Goal: Information Seeking & Learning: Stay updated

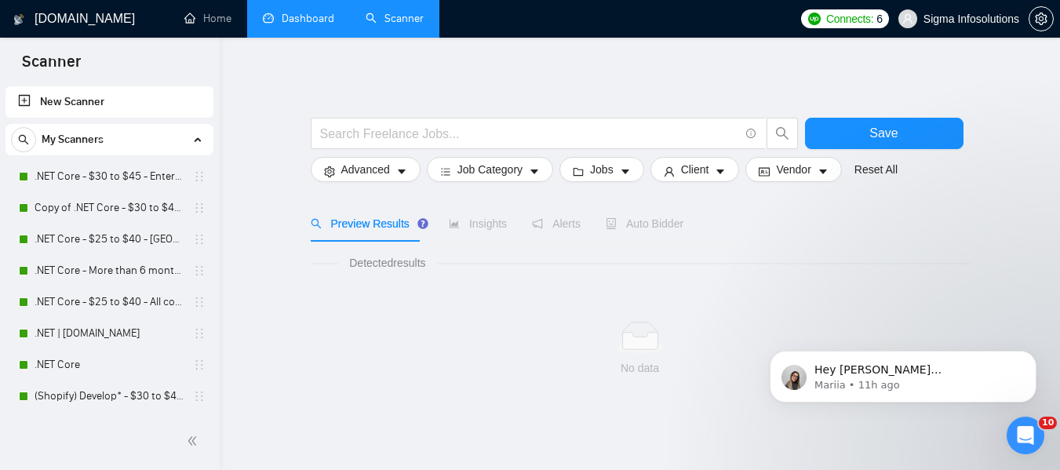
click at [315, 24] on link "Dashboard" at bounding box center [298, 18] width 71 height 13
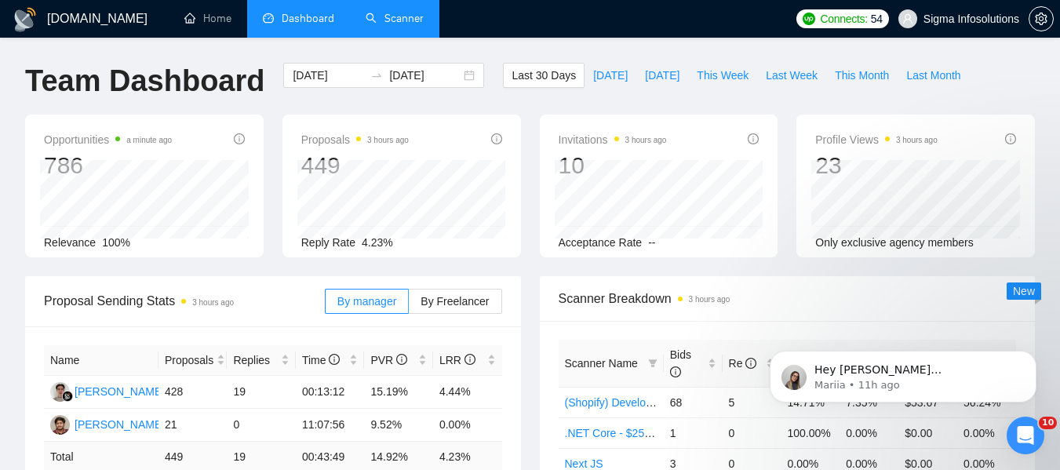
click at [380, 24] on link "Scanner" at bounding box center [395, 18] width 58 height 13
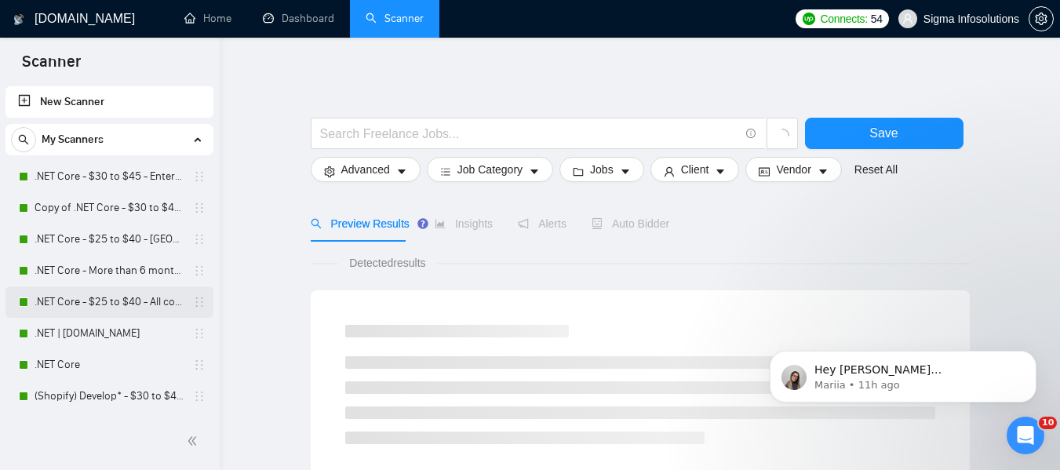
scroll to position [314, 0]
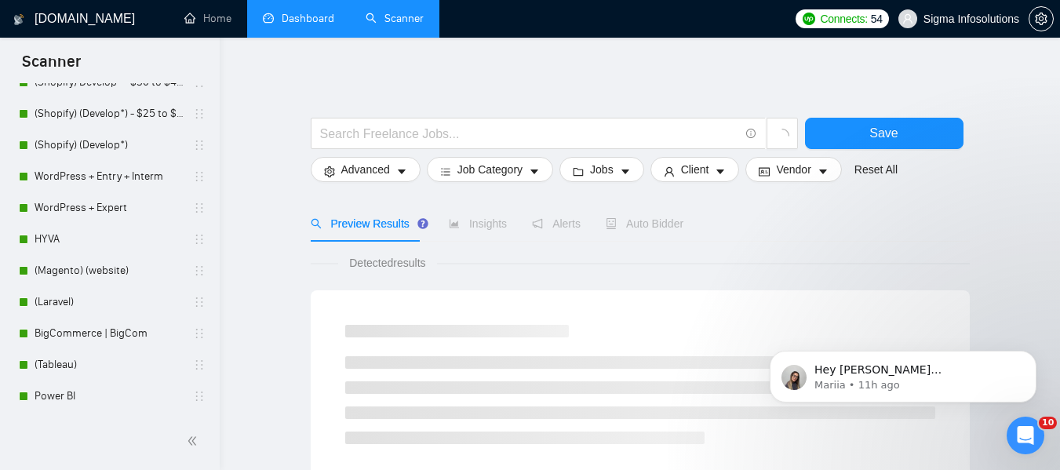
click at [303, 19] on link "Dashboard" at bounding box center [298, 18] width 71 height 13
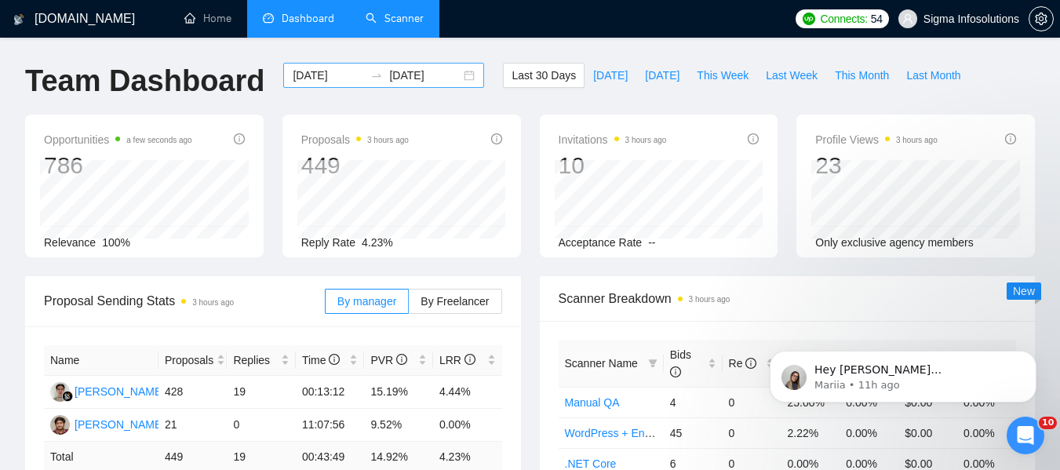
click at [336, 70] on input "[DATE]" at bounding box center [328, 75] width 71 height 17
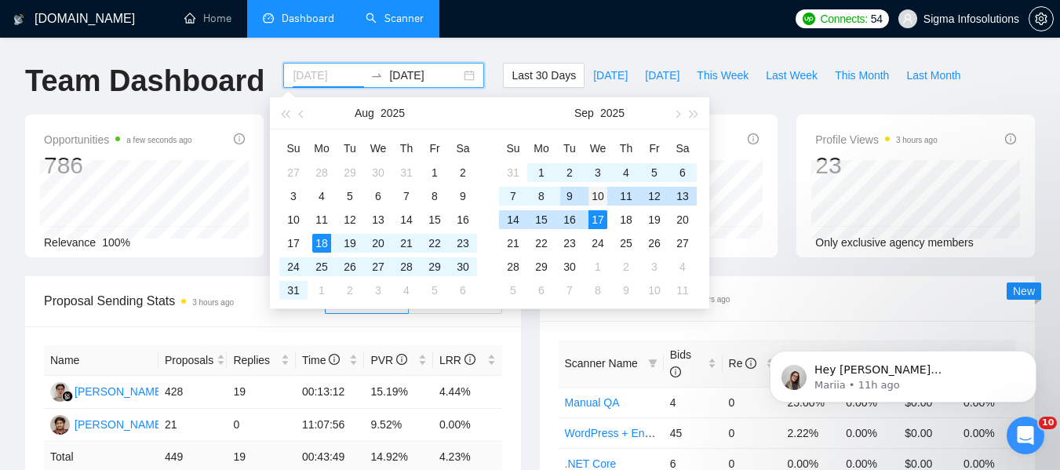
type input "[DATE]"
click at [599, 197] on div "10" at bounding box center [598, 196] width 19 height 19
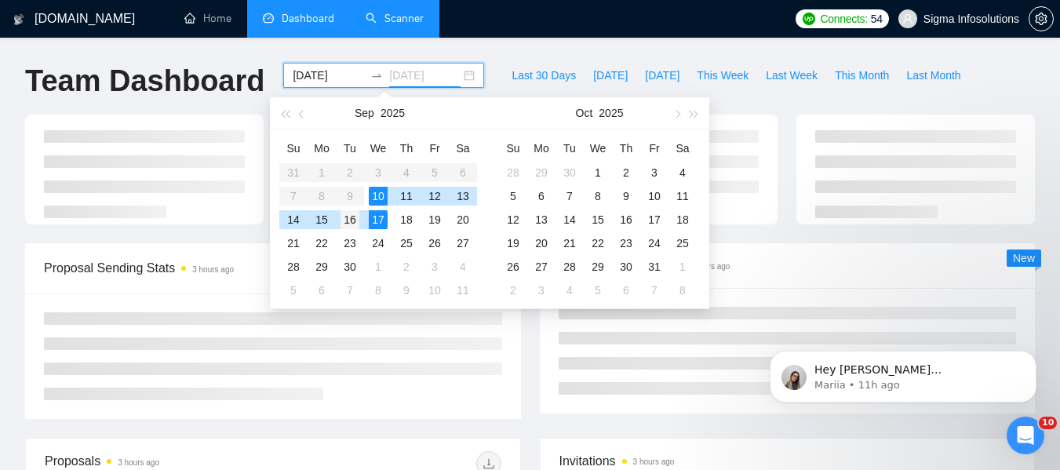
type input "[DATE]"
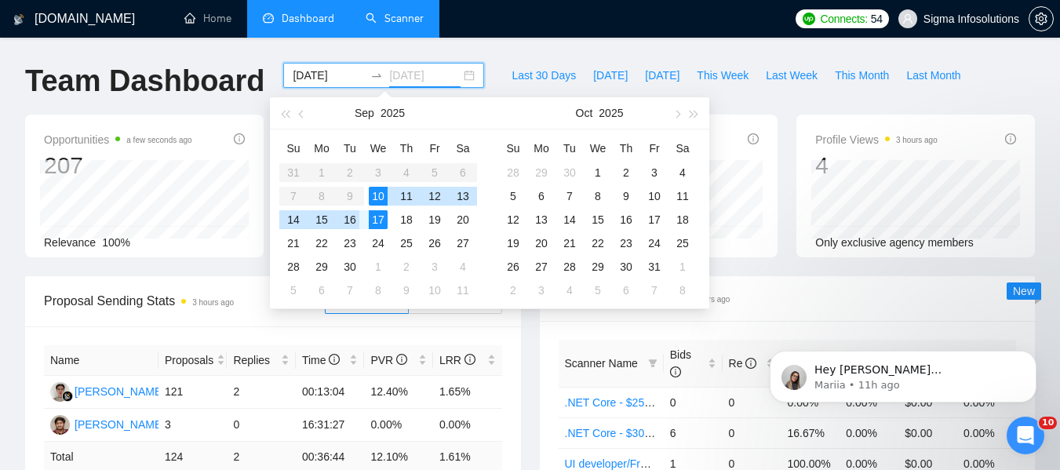
click at [352, 222] on div "16" at bounding box center [350, 219] width 19 height 19
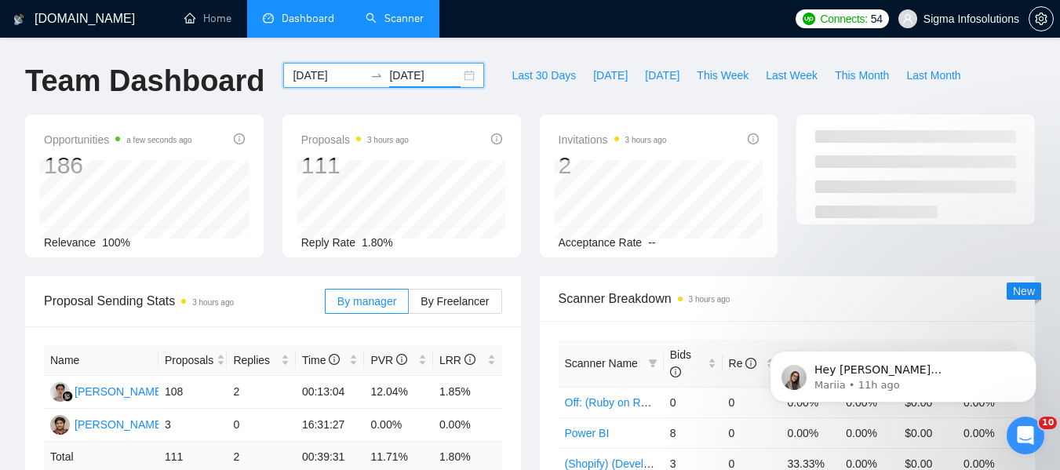
click at [538, 27] on ul "Home Dashboard Scanner" at bounding box center [475, 19] width 624 height 38
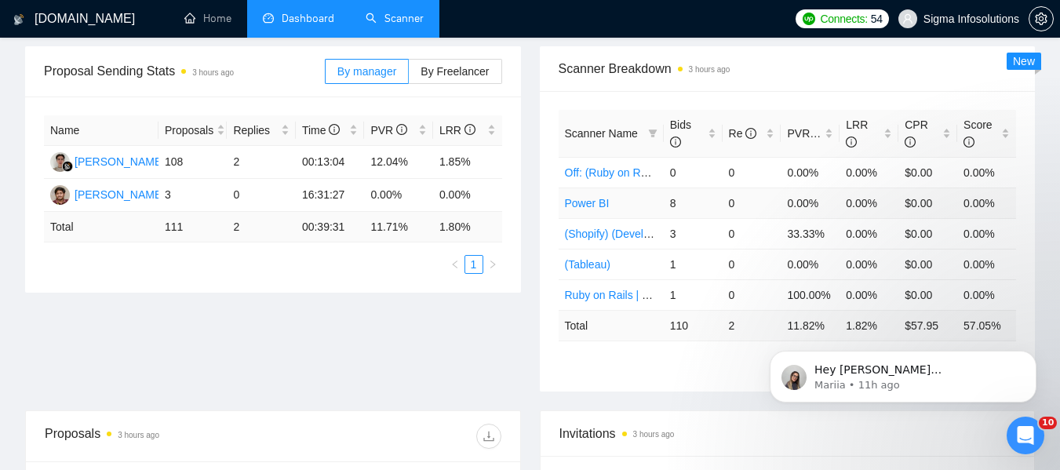
scroll to position [235, 0]
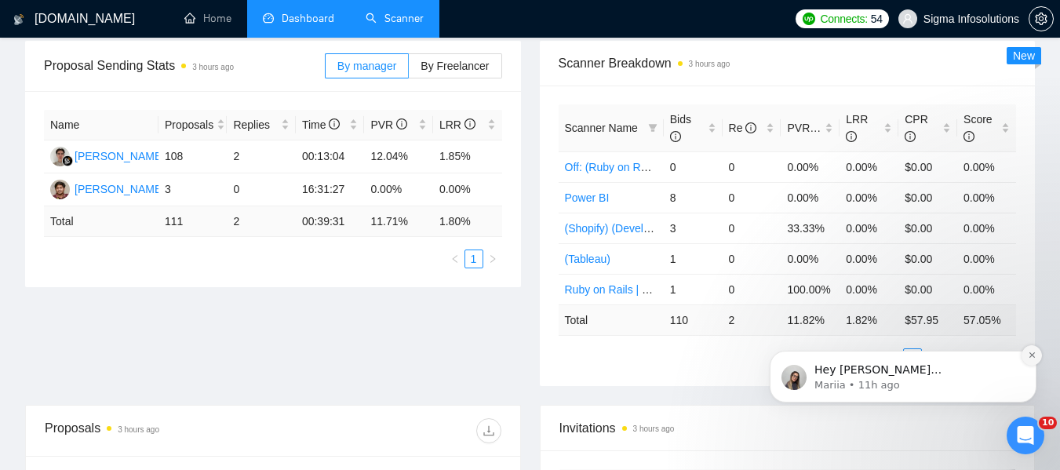
click at [1030, 355] on icon "Dismiss notification" at bounding box center [1032, 355] width 9 height 9
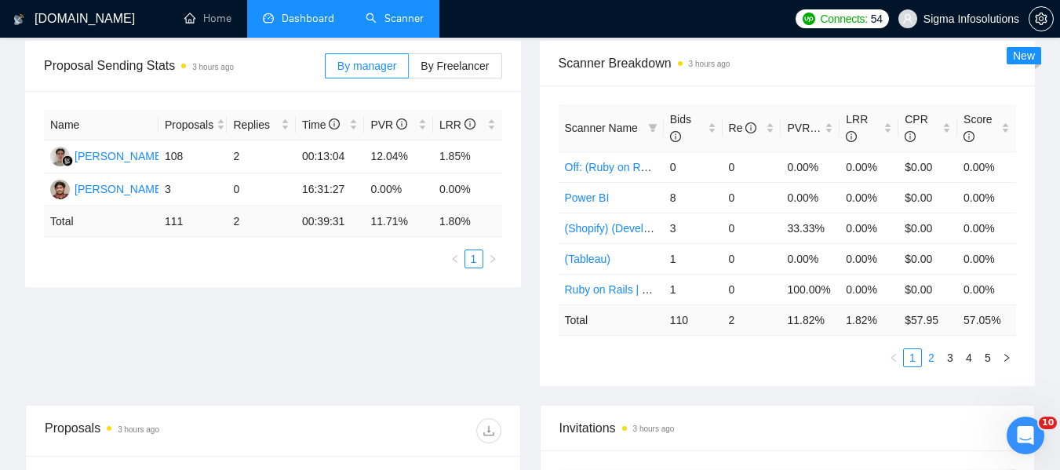
click at [933, 357] on link "2" at bounding box center [931, 357] width 17 height 17
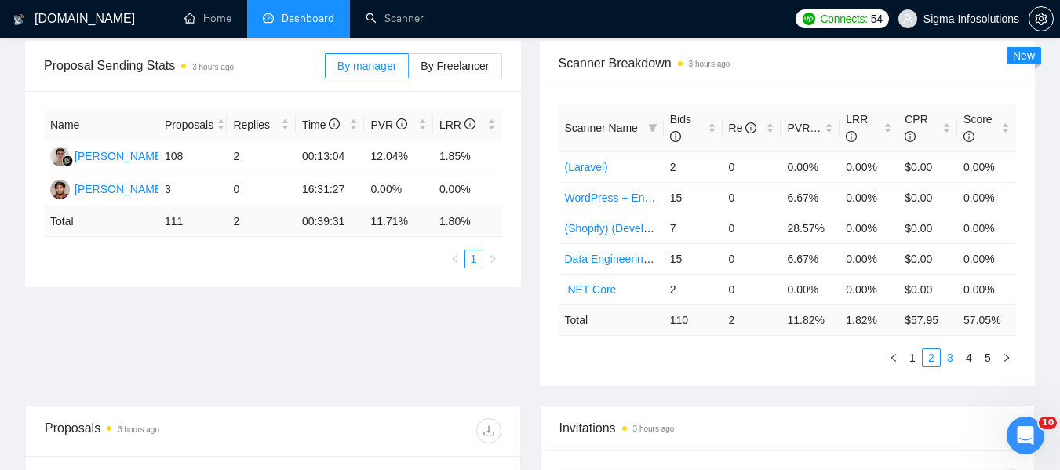
click at [947, 352] on link "3" at bounding box center [950, 357] width 17 height 17
click at [960, 356] on li "4" at bounding box center [969, 357] width 19 height 19
click at [984, 354] on link "5" at bounding box center [987, 357] width 17 height 17
